Goal: Task Accomplishment & Management: Manage account settings

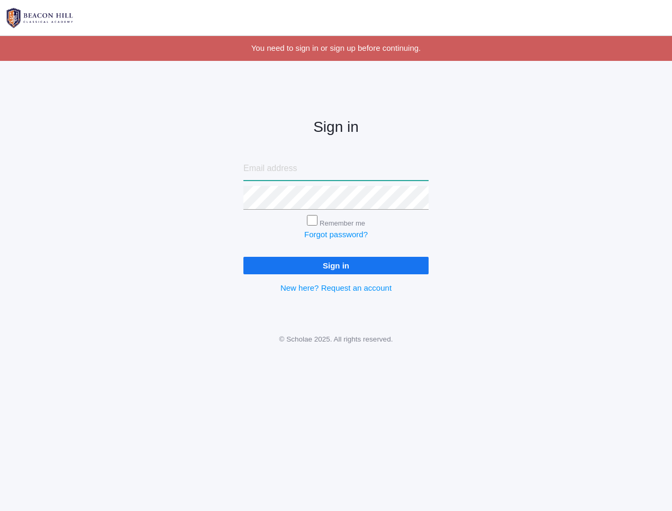
type input "[EMAIL_ADDRESS][DOMAIN_NAME]"
click at [312, 218] on input "Remember me" at bounding box center [312, 220] width 11 height 11
checkbox input "true"
click at [346, 257] on input "Sign in" at bounding box center [335, 265] width 185 height 17
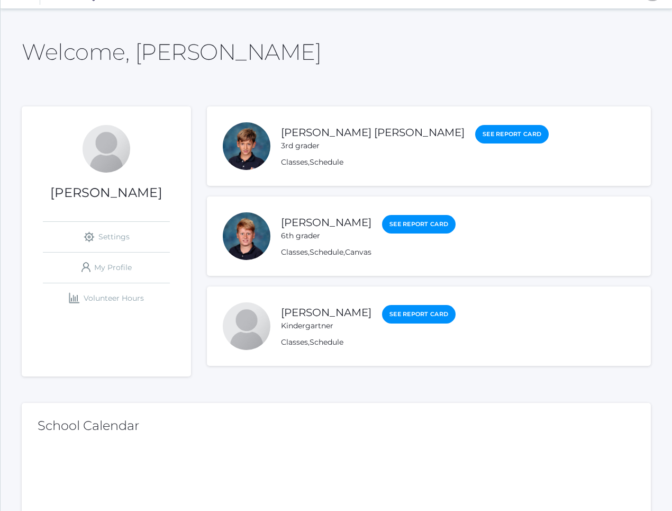
scroll to position [14, 0]
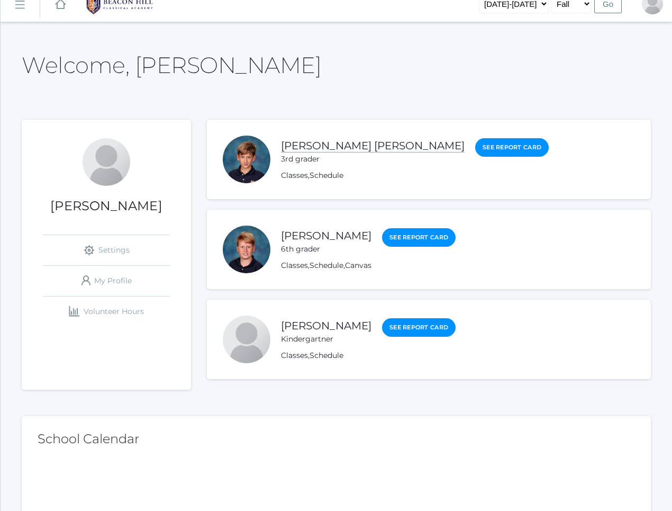
click at [320, 148] on link "[PERSON_NAME] [PERSON_NAME]" at bounding box center [373, 145] width 184 height 13
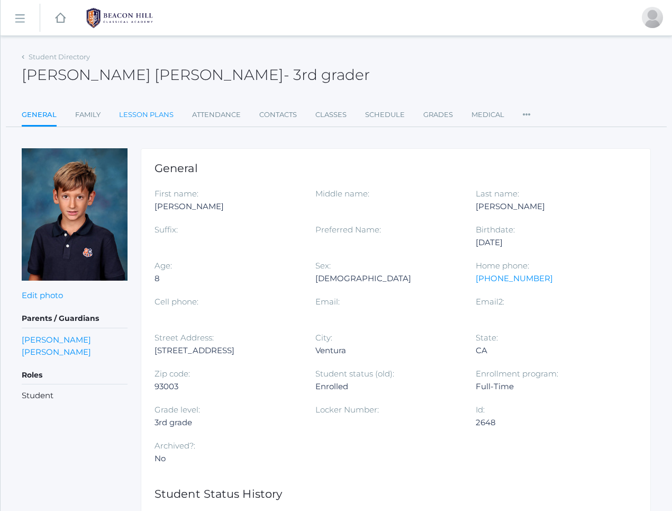
click at [150, 119] on link "Lesson Plans" at bounding box center [146, 114] width 55 height 21
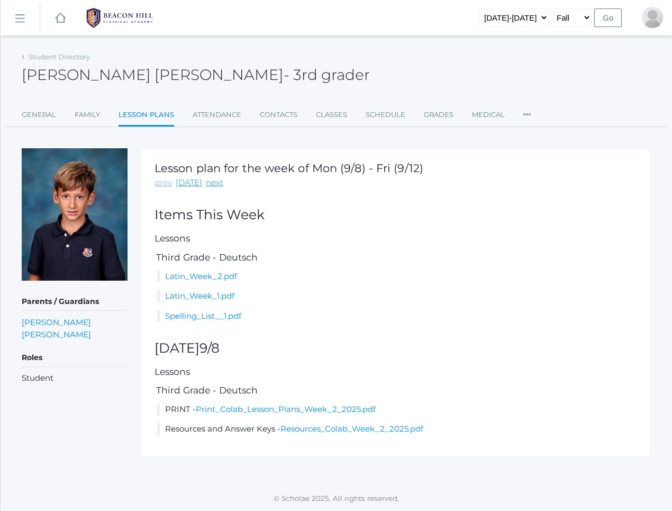
click at [166, 183] on link "prev" at bounding box center [163, 183] width 17 height 12
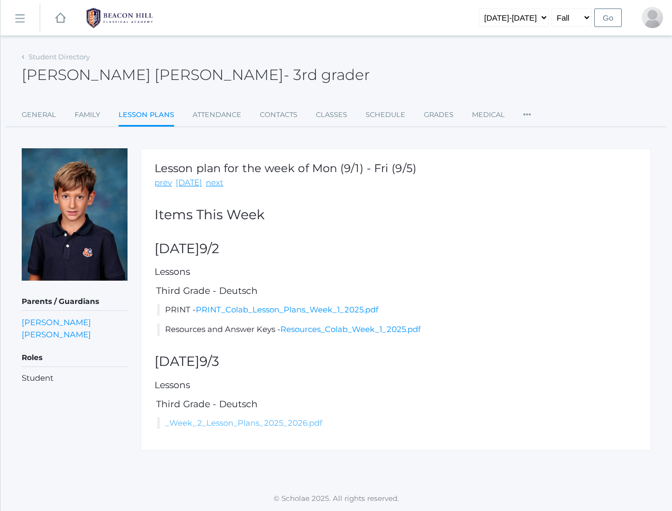
click at [209, 421] on link "_Week_2_Lesson_Plans_2025_2026.pdf" at bounding box center [243, 423] width 157 height 10
